Goal: Transaction & Acquisition: Purchase product/service

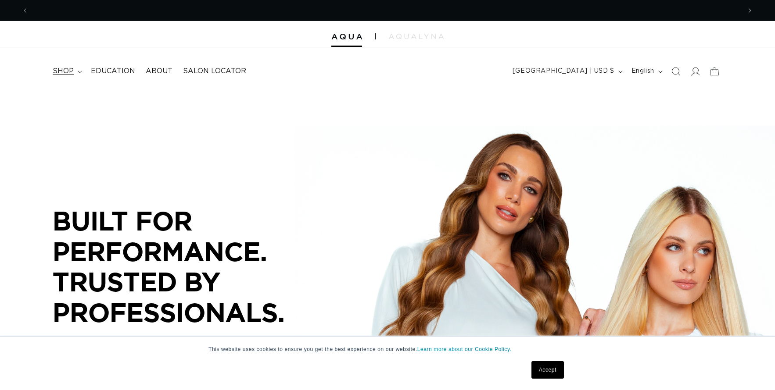
click at [78, 73] on icon at bounding box center [80, 72] width 4 height 3
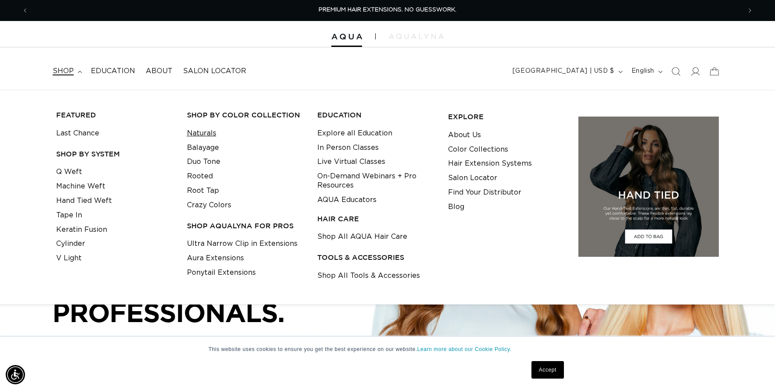
click at [205, 132] on link "Naturals" at bounding box center [201, 133] width 29 height 14
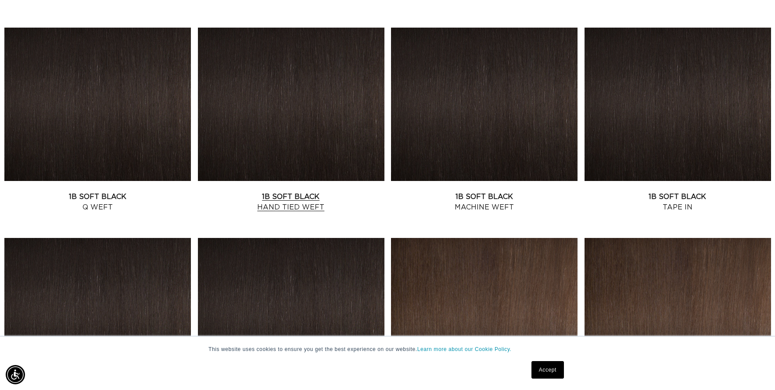
scroll to position [0, 1425]
click at [512, 192] on link "1B Soft Black Machine Weft" at bounding box center [484, 202] width 186 height 21
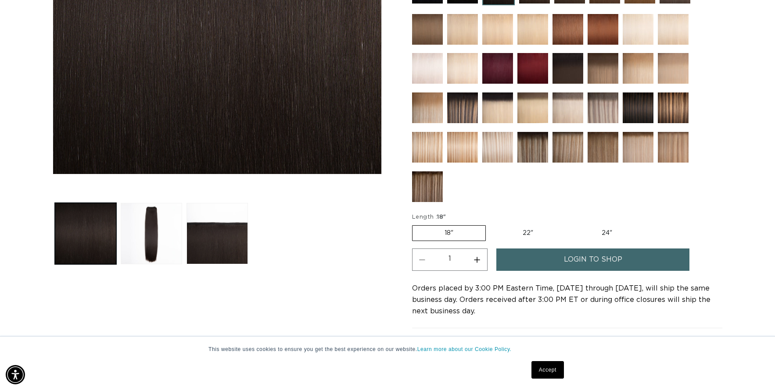
click at [616, 234] on label "24" Variant sold out or unavailable" at bounding box center [606, 233] width 75 height 15
click at [570, 224] on input "24" Variant sold out or unavailable" at bounding box center [569, 224] width 0 height 0
radio input "true"
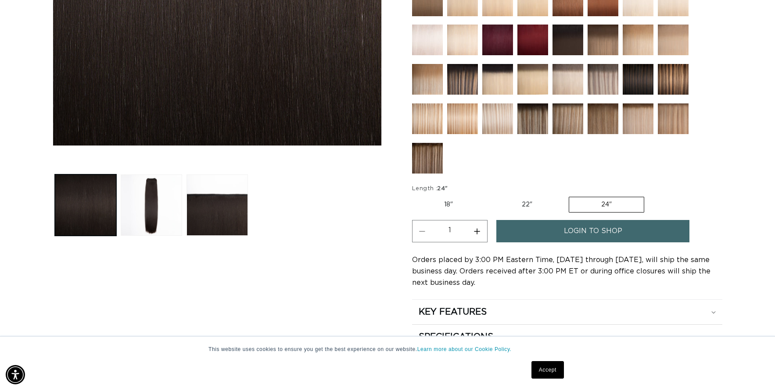
scroll to position [307, 0]
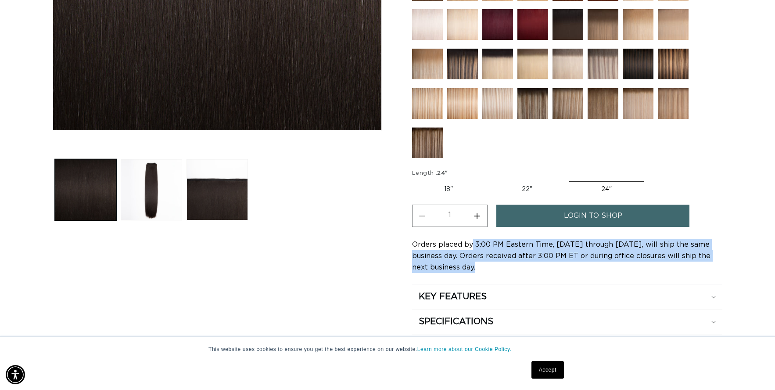
drag, startPoint x: 470, startPoint y: 246, endPoint x: 586, endPoint y: 271, distance: 118.5
click at [586, 271] on div "Orders placed by 3:00 PM Eastern Time, Monday through Friday, will ship the sam…" at bounding box center [567, 256] width 310 height 34
click at [596, 268] on div "Orders placed by 3:00 PM Eastern Time, Monday through Friday, will ship the sam…" at bounding box center [567, 256] width 310 height 34
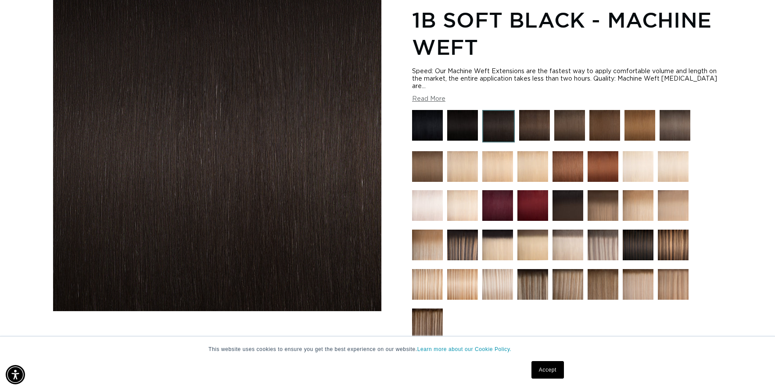
scroll to position [219, 0]
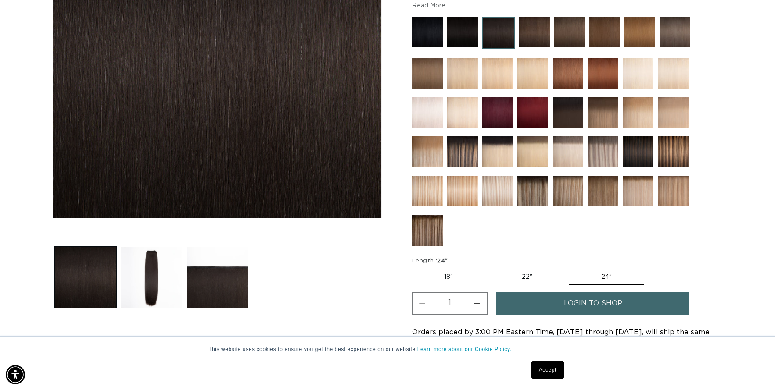
click at [554, 307] on link "login to shop" at bounding box center [592, 304] width 193 height 22
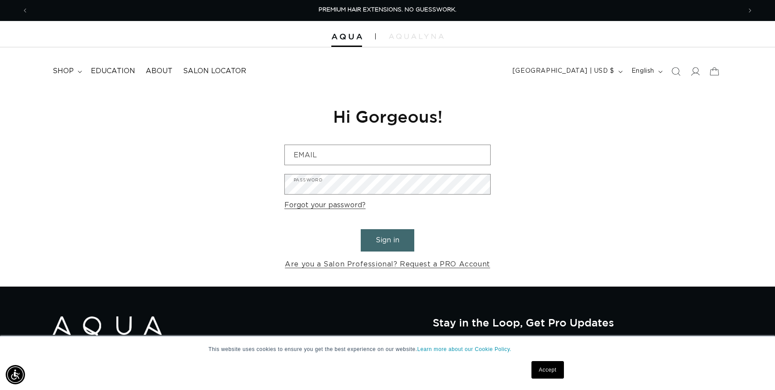
click at [301, 242] on form "Email Password Forgot your password? Sign in Are you a Salon Professional? Requ…" at bounding box center [387, 208] width 206 height 126
click at [343, 155] on input "Email" at bounding box center [387, 155] width 205 height 20
type input "r"
click at [364, 118] on h1 "Hi Gorgeous!" at bounding box center [387, 116] width 206 height 21
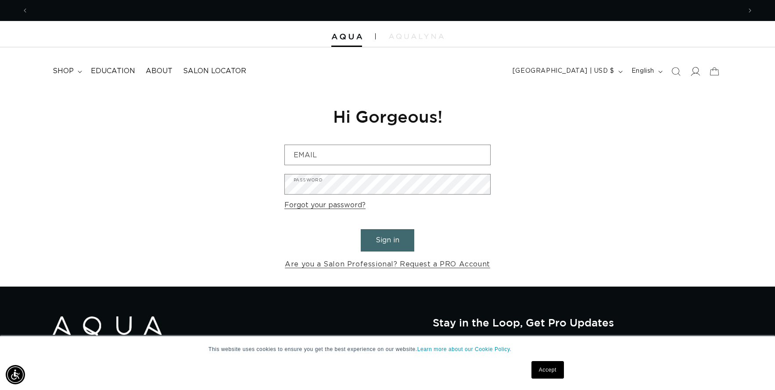
scroll to position [0, 1425]
click at [701, 72] on span at bounding box center [694, 71] width 19 height 19
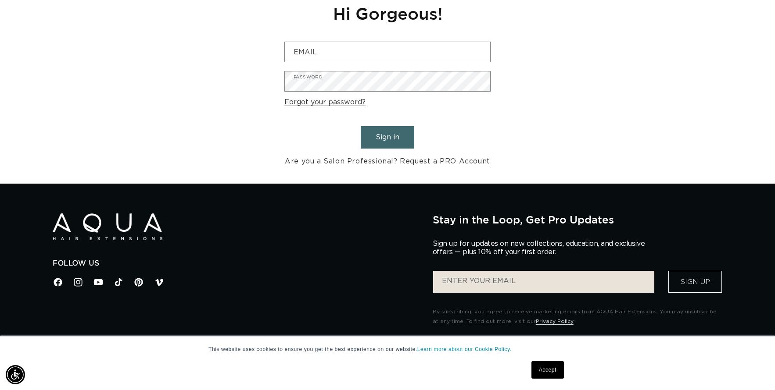
scroll to position [88, 0]
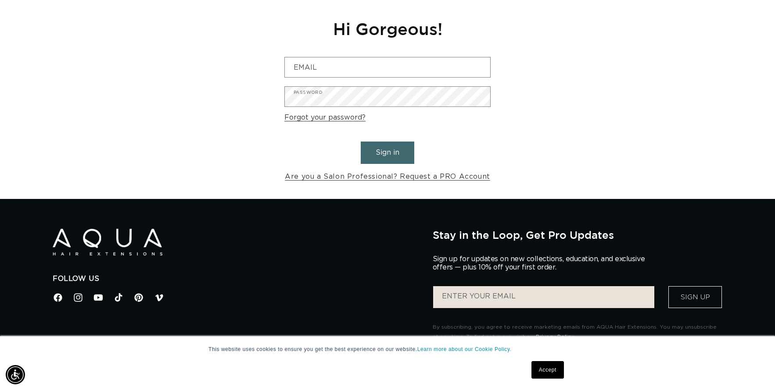
click at [391, 156] on button "Sign in" at bounding box center [388, 153] width 54 height 22
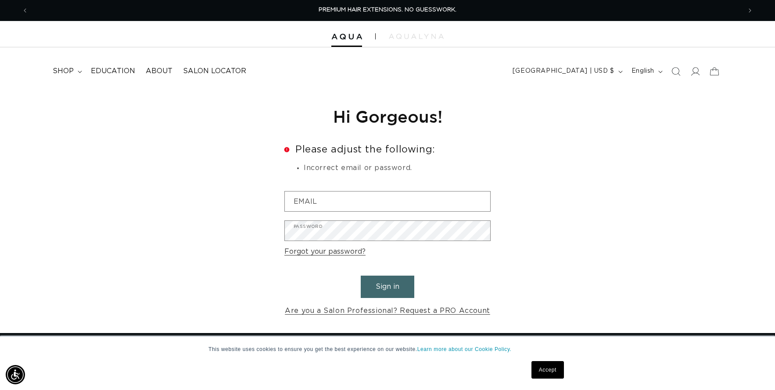
click at [373, 200] on input "Email" at bounding box center [387, 202] width 205 height 20
type input "[EMAIL_ADDRESS][DOMAIN_NAME]"
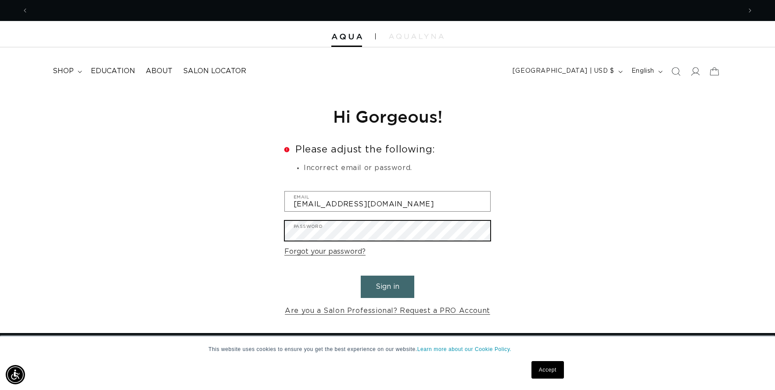
scroll to position [0, 712]
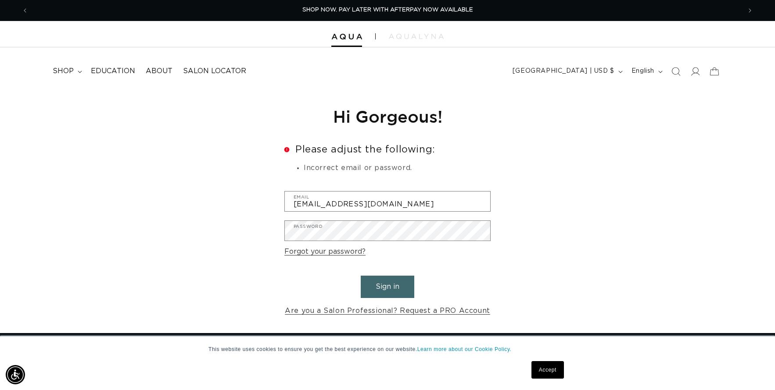
click at [373, 283] on button "Sign in" at bounding box center [388, 287] width 54 height 22
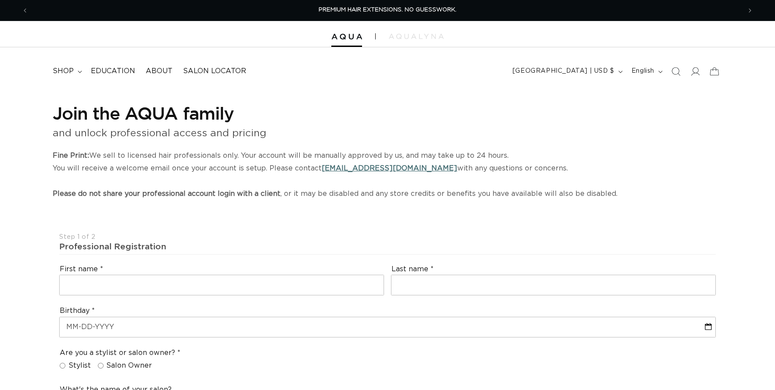
select select "US"
select select "[GEOGRAPHIC_DATA]"
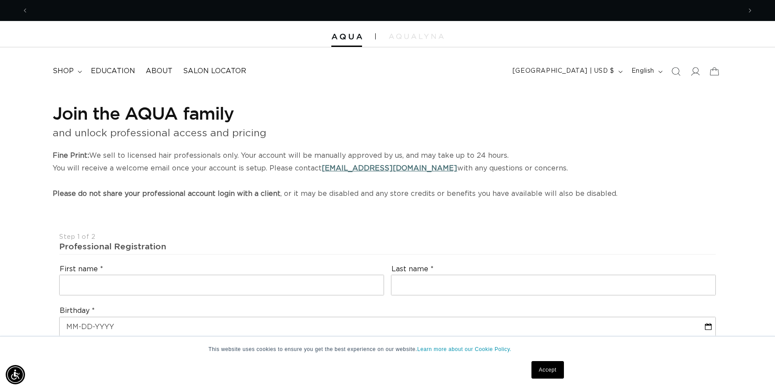
scroll to position [0, 712]
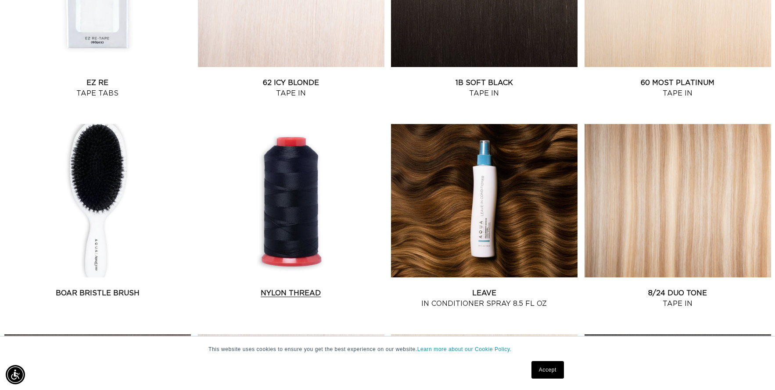
scroll to position [0, 712]
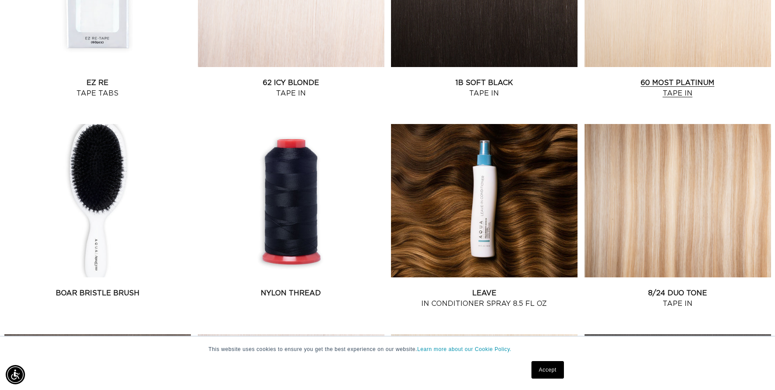
click at [685, 78] on link "60 Most Platinum Tape In" at bounding box center [677, 88] width 186 height 21
